Goal: Navigation & Orientation: Find specific page/section

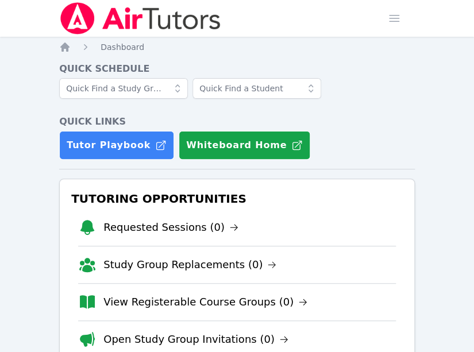
click at [184, 351] on li "Open Study Group Invitations (0)" at bounding box center [237, 338] width 318 height 37
